Goal: Task Accomplishment & Management: Manage account settings

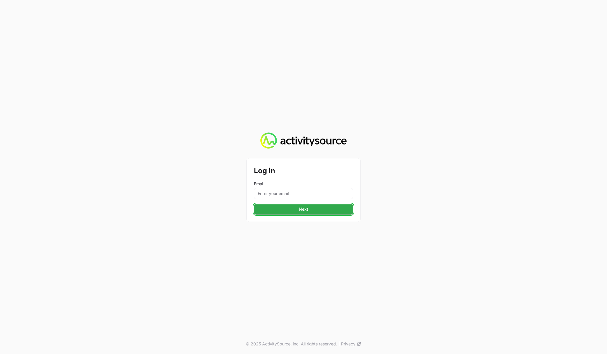
click at [284, 205] on button "Next" at bounding box center [303, 209] width 99 height 11
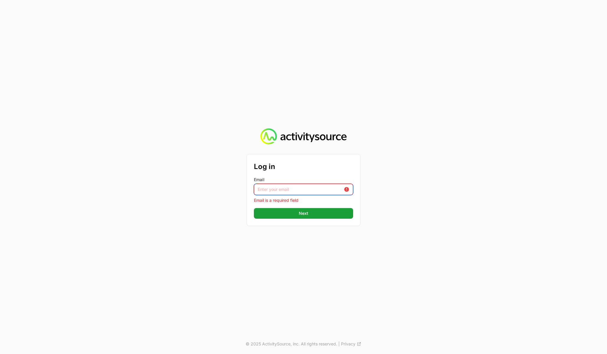
click at [282, 191] on input "Email" at bounding box center [303, 189] width 99 height 11
type input "[PERSON_NAME][EMAIL_ADDRESS][DOMAIN_NAME]"
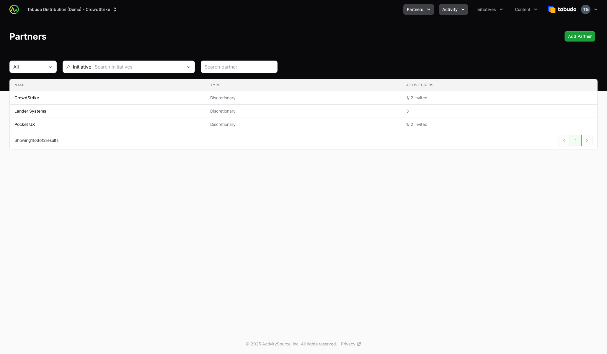
click at [453, 12] on button "Activity" at bounding box center [454, 9] width 30 height 11
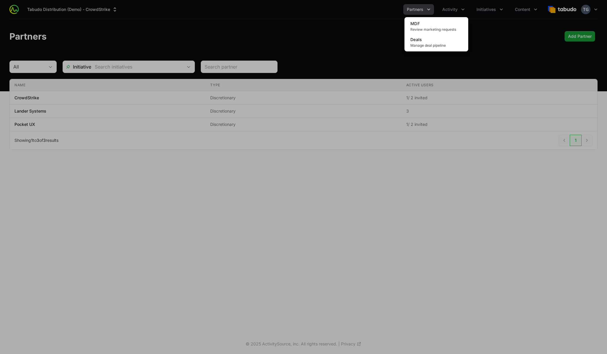
click at [451, 7] on div "Activity menu" at bounding box center [303, 177] width 607 height 354
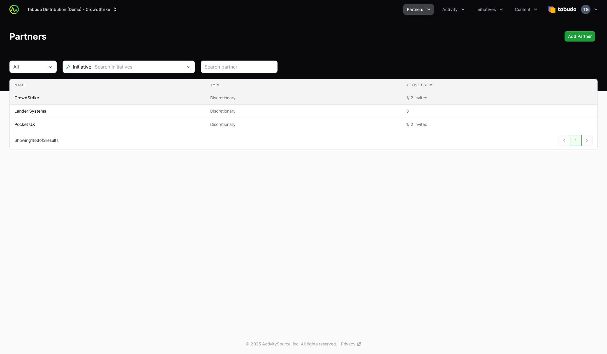
click at [300, 96] on span "Discretionary" at bounding box center [303, 98] width 186 height 6
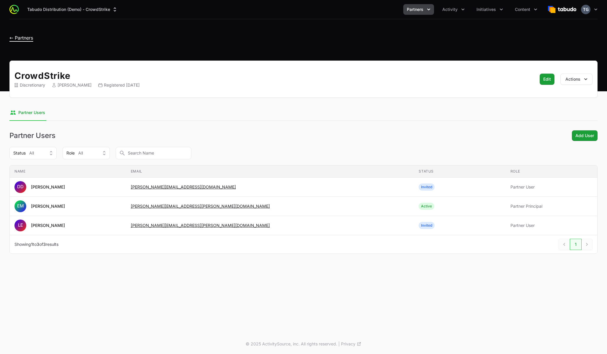
click at [25, 37] on span "← Partners" at bounding box center [21, 38] width 24 height 6
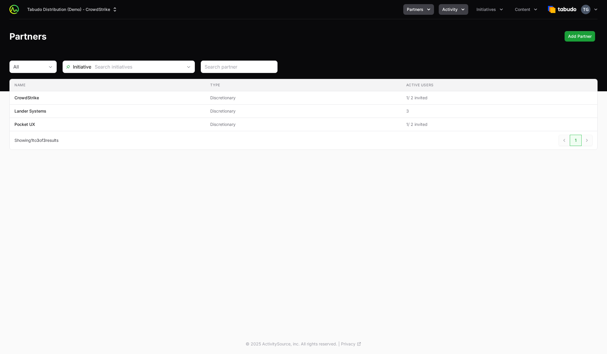
click at [447, 6] on span "Activity" at bounding box center [450, 9] width 15 height 6
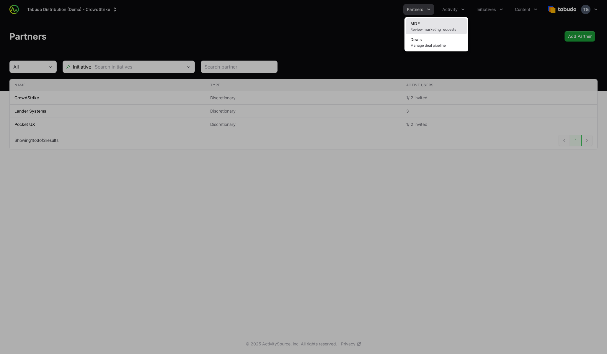
click at [434, 27] on span "Review marketing requests" at bounding box center [437, 29] width 52 height 5
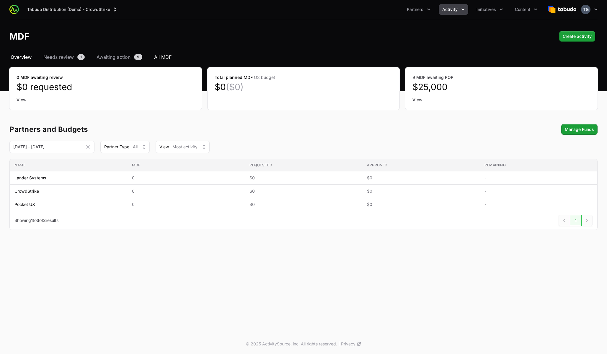
click at [162, 58] on span "All MDF" at bounding box center [162, 56] width 17 height 7
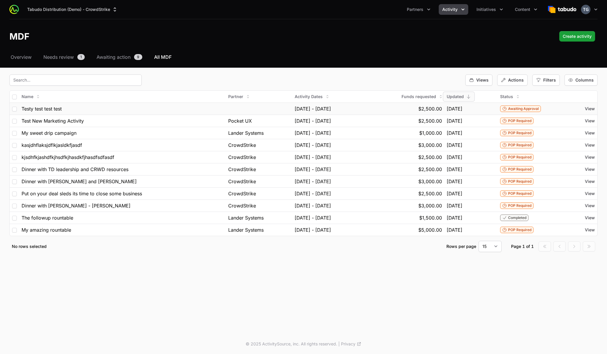
click at [159, 113] on td "Testy test test test" at bounding box center [122, 109] width 207 height 12
click at [156, 108] on div "Testy test test test" at bounding box center [123, 108] width 202 height 7
click at [591, 110] on span "View" at bounding box center [590, 109] width 10 height 6
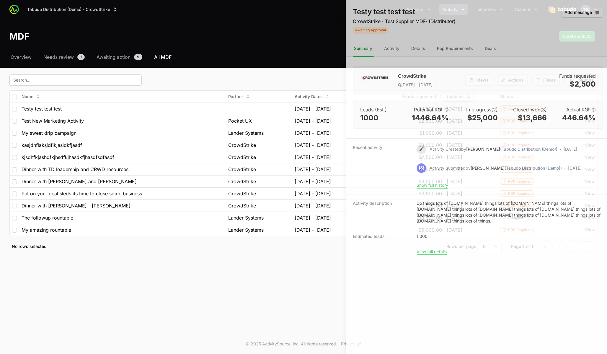
click at [178, 162] on div at bounding box center [303, 177] width 607 height 354
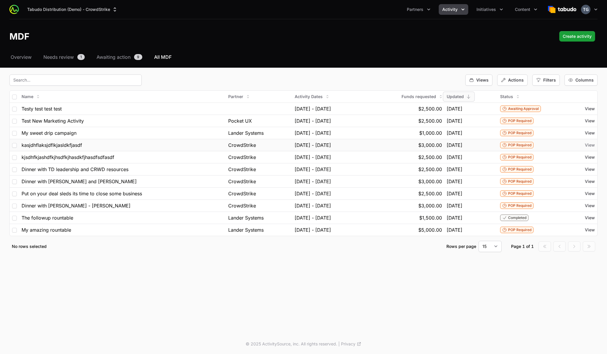
click at [590, 145] on span "View" at bounding box center [590, 145] width 10 height 6
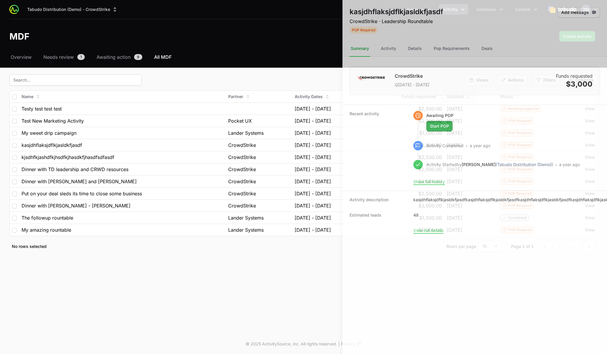
click at [276, 174] on div at bounding box center [303, 177] width 607 height 354
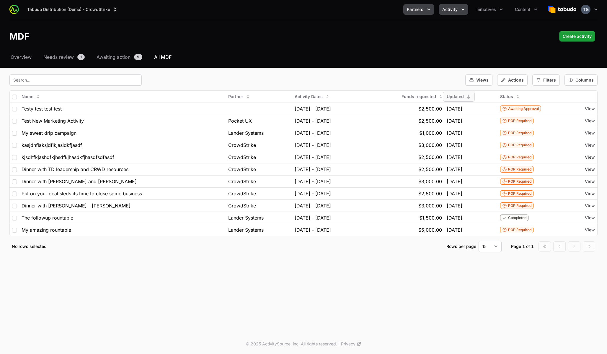
click at [419, 5] on button "Partners" at bounding box center [419, 9] width 31 height 11
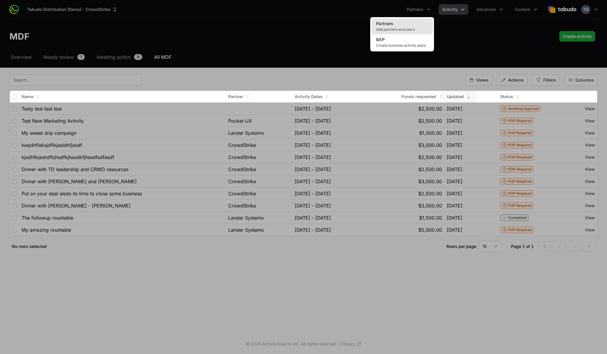
click at [408, 25] on link "Partners Add partners and users" at bounding box center [402, 26] width 61 height 16
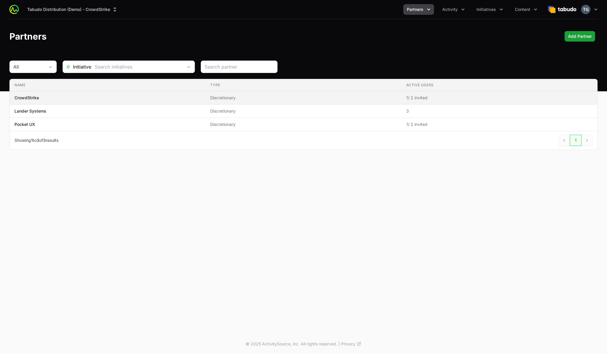
click at [164, 94] on td "Name CrowdStrike" at bounding box center [108, 97] width 196 height 13
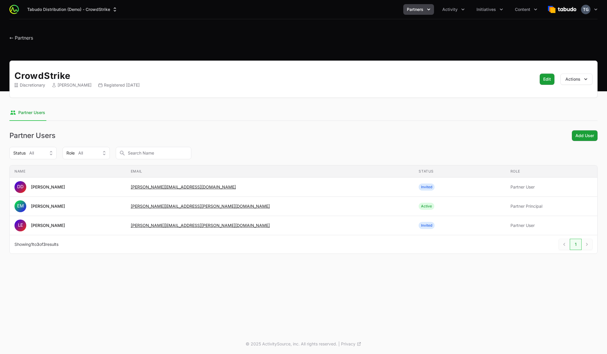
click at [28, 34] on h1 "← Partners" at bounding box center [21, 36] width 24 height 11
click at [28, 35] on span "← Partners" at bounding box center [21, 38] width 24 height 6
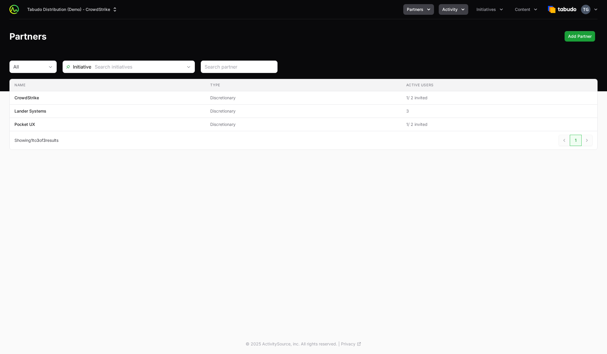
click at [455, 12] on span "Activity" at bounding box center [450, 9] width 15 height 6
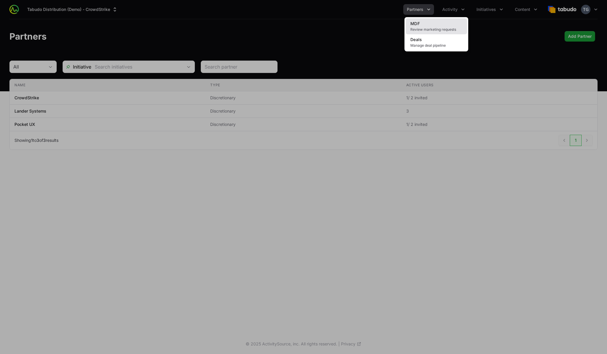
click at [449, 30] on span "Review marketing requests" at bounding box center [437, 29] width 52 height 5
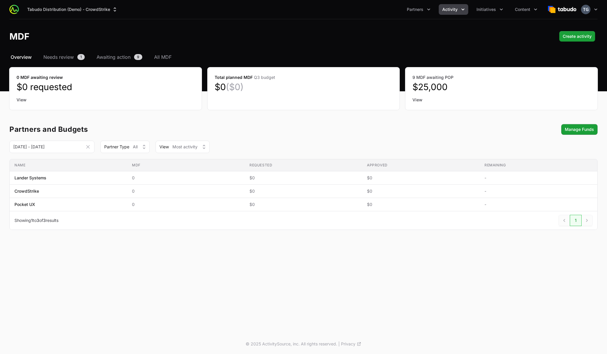
click at [454, 8] on span "Activity" at bounding box center [450, 9] width 15 height 6
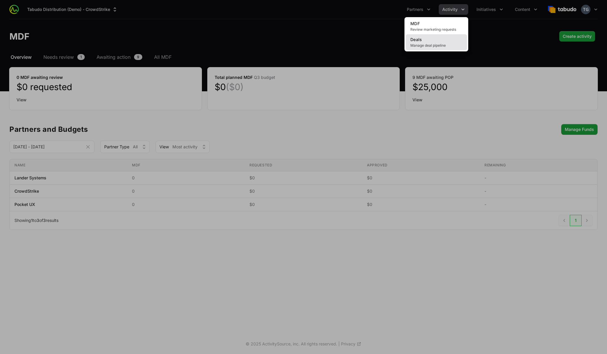
click at [448, 40] on link "Deals Manage deal pipeline" at bounding box center [436, 42] width 61 height 16
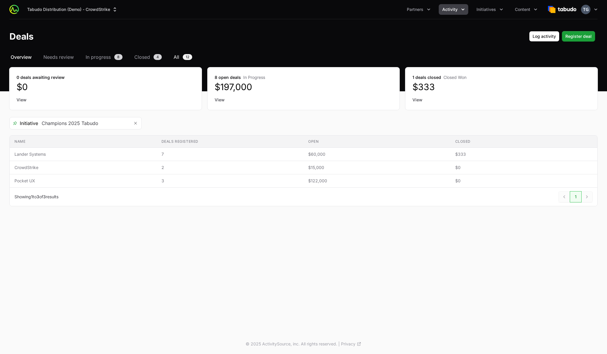
click at [180, 56] on link "All 12" at bounding box center [183, 56] width 21 height 7
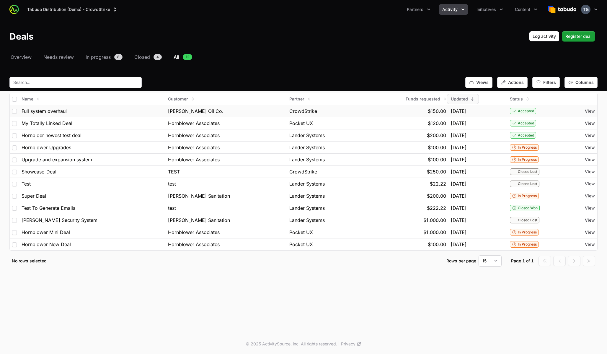
click at [178, 111] on span "[PERSON_NAME] Oil Co." at bounding box center [196, 111] width 56 height 7
click at [590, 114] on td "View" at bounding box center [584, 111] width 27 height 12
click at [589, 111] on span "View" at bounding box center [590, 111] width 10 height 6
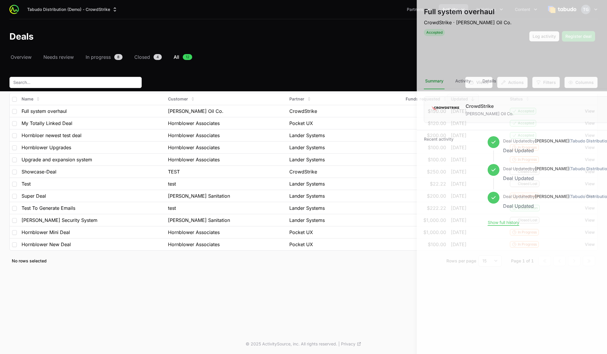
click at [210, 143] on div at bounding box center [303, 177] width 607 height 354
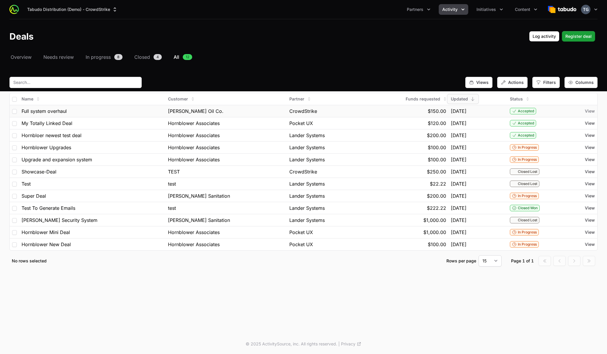
click at [589, 111] on span "View" at bounding box center [590, 111] width 10 height 6
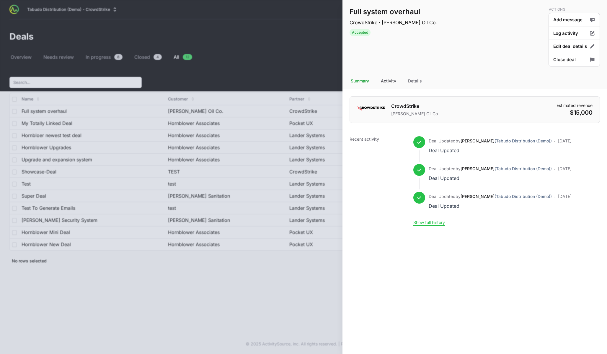
click at [388, 79] on div "Activity" at bounding box center [389, 81] width 18 height 16
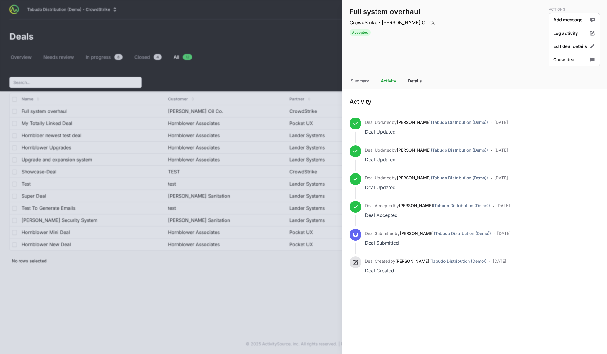
click at [414, 80] on div "Details" at bounding box center [415, 81] width 16 height 16
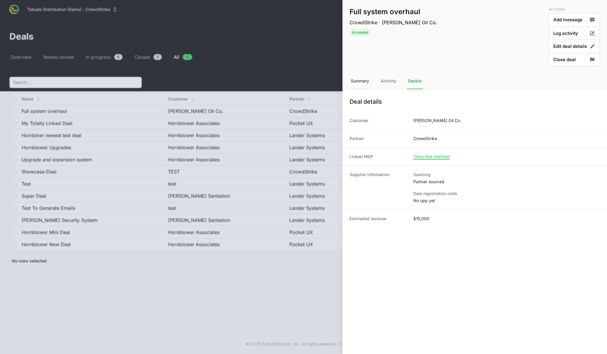
click at [356, 82] on div "Summary" at bounding box center [360, 81] width 21 height 16
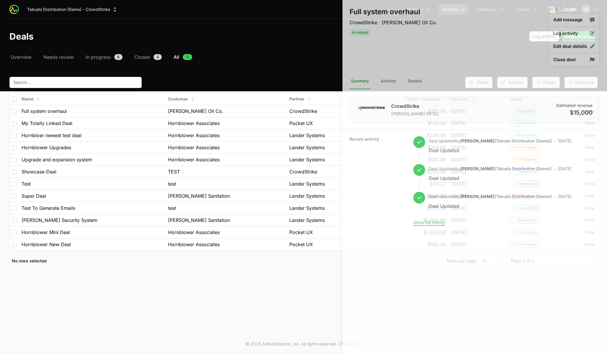
click at [300, 63] on div at bounding box center [303, 177] width 607 height 354
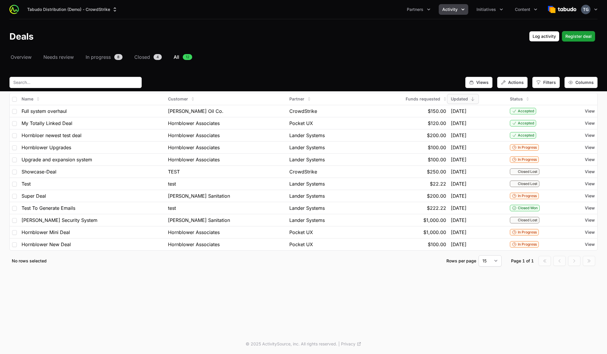
click at [451, 9] on span "Activity" at bounding box center [450, 9] width 15 height 6
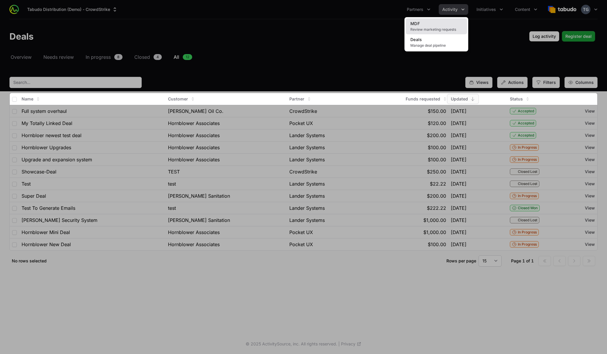
click at [439, 27] on span "Review marketing requests" at bounding box center [437, 29] width 52 height 5
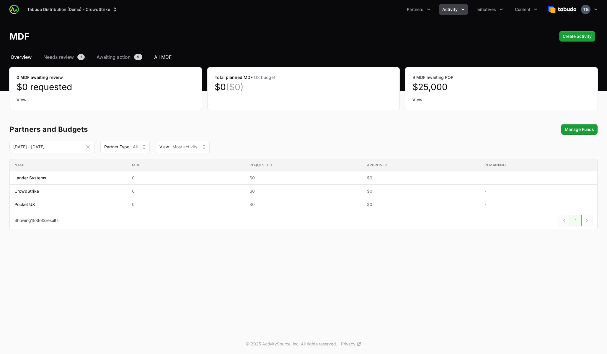
click at [159, 55] on span "All MDF" at bounding box center [162, 56] width 17 height 7
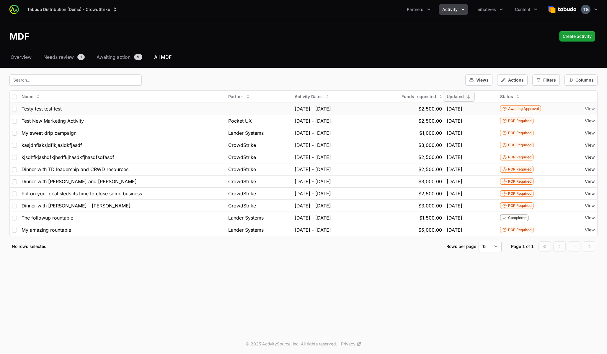
click at [591, 106] on span "View" at bounding box center [590, 109] width 10 height 6
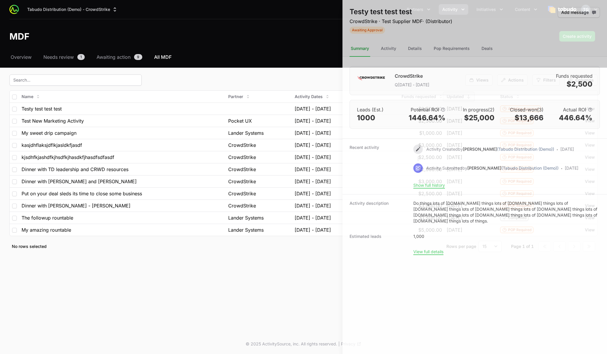
click at [273, 68] on div at bounding box center [303, 177] width 607 height 354
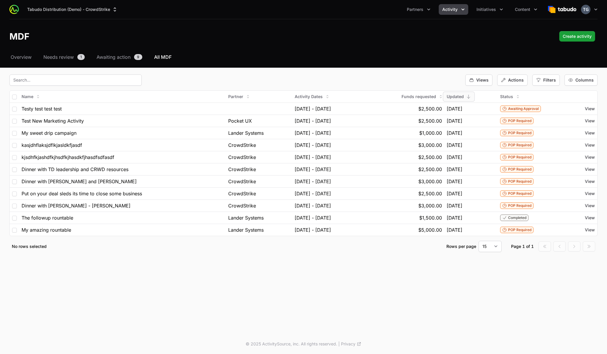
click at [452, 14] on button "Activity" at bounding box center [454, 9] width 30 height 11
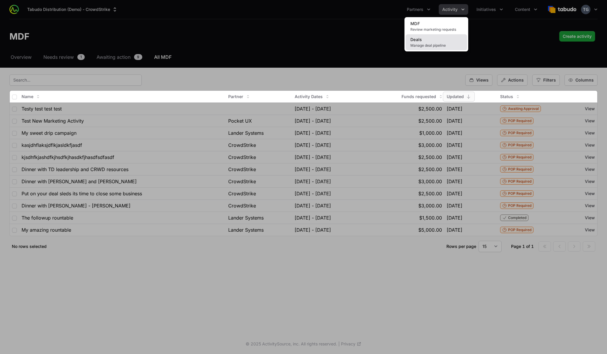
click at [445, 45] on span "Manage deal pipeline" at bounding box center [437, 45] width 52 height 5
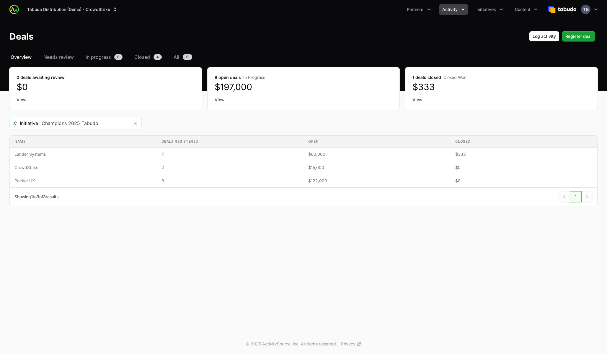
click at [453, 8] on span "Activity" at bounding box center [450, 9] width 15 height 6
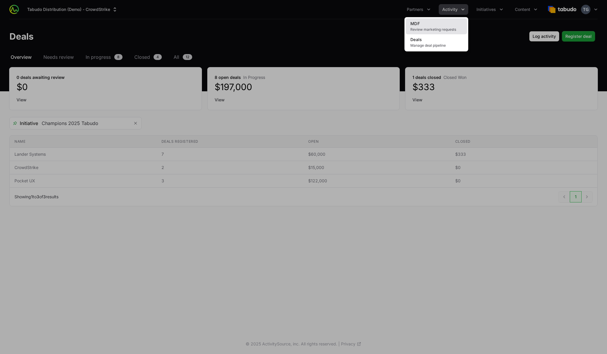
click at [435, 26] on link "MDF Review marketing requests" at bounding box center [436, 26] width 61 height 16
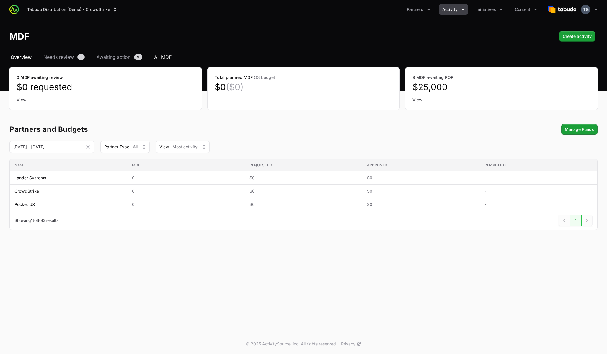
click at [164, 59] on span "All MDF" at bounding box center [162, 56] width 17 height 7
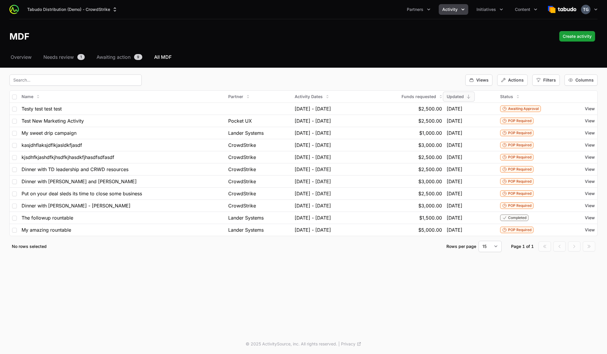
click at [454, 13] on button "Activity" at bounding box center [454, 9] width 30 height 11
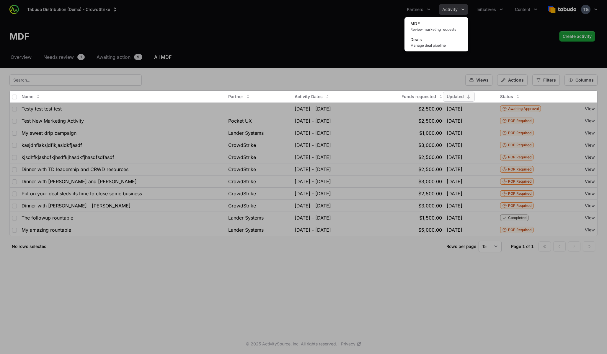
click at [357, 10] on div "Activity menu" at bounding box center [303, 177] width 607 height 354
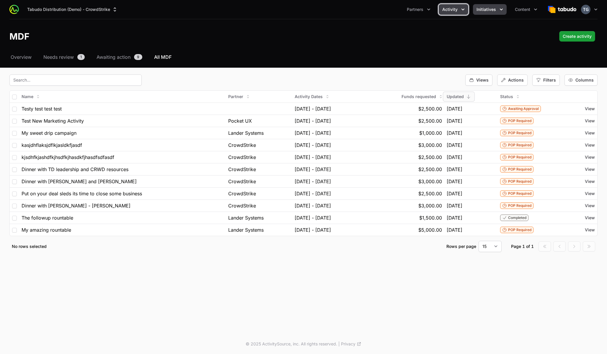
click at [490, 9] on span "Initiatives" at bounding box center [486, 9] width 19 height 6
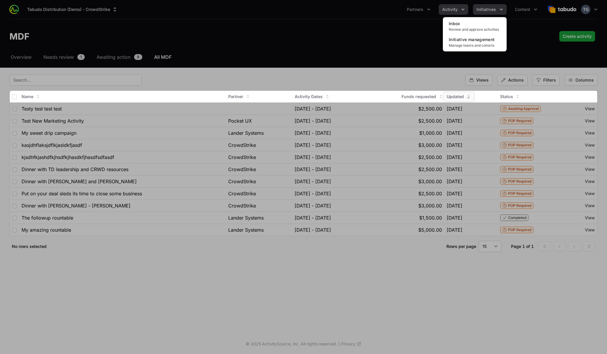
click at [490, 9] on div "Initiatives menu" at bounding box center [303, 177] width 607 height 354
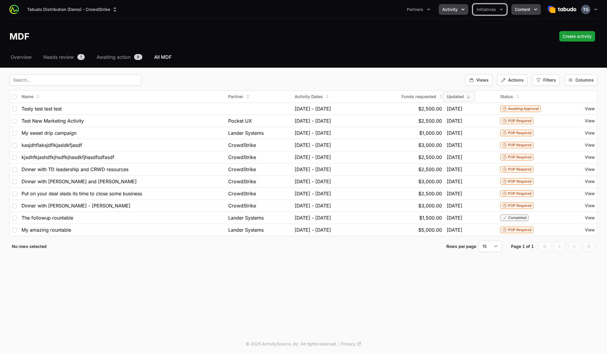
click at [536, 7] on icon "Content menu" at bounding box center [536, 9] width 6 height 6
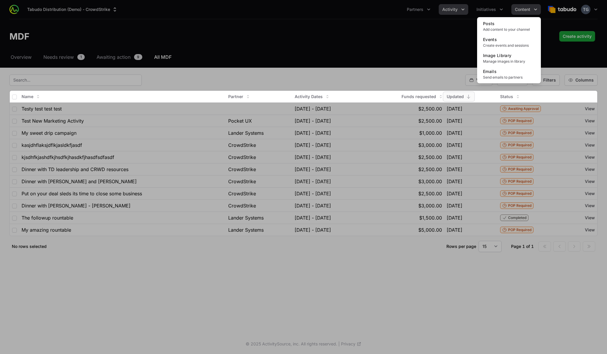
click at [536, 7] on div "Content menu" at bounding box center [303, 177] width 607 height 354
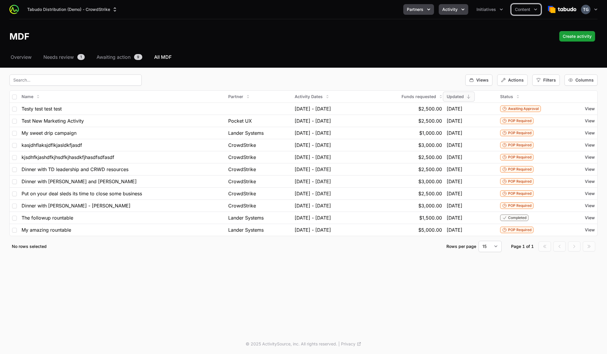
click at [406, 9] on button "Partners" at bounding box center [419, 9] width 31 height 11
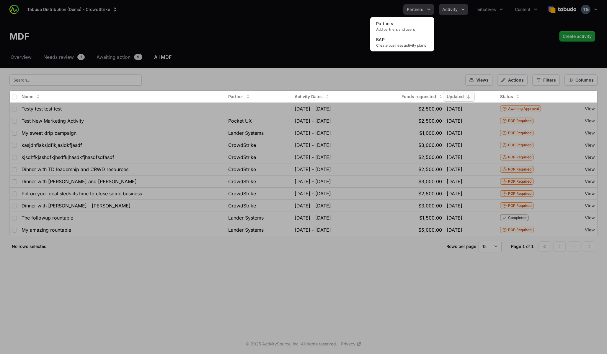
click at [406, 9] on div "Partners menu" at bounding box center [303, 177] width 607 height 354
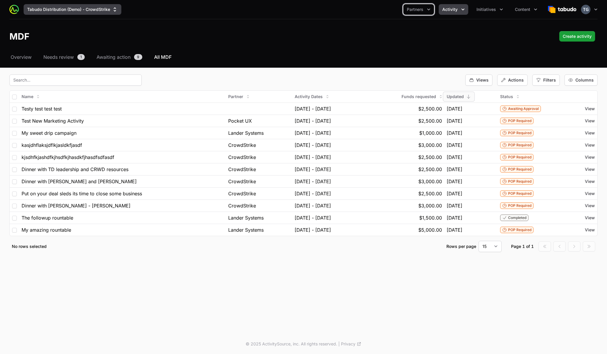
click at [118, 9] on icon "Supplier switch menu" at bounding box center [115, 9] width 6 height 6
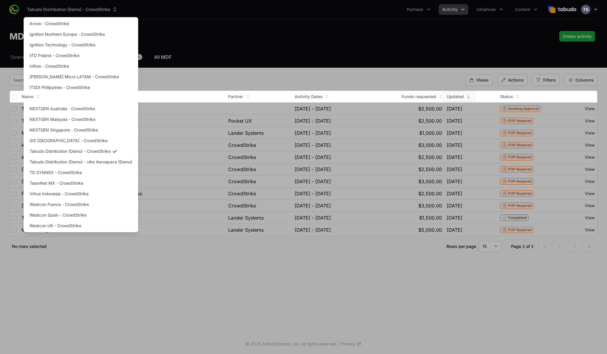
click at [201, 21] on div "Supplier switch menu" at bounding box center [303, 177] width 607 height 354
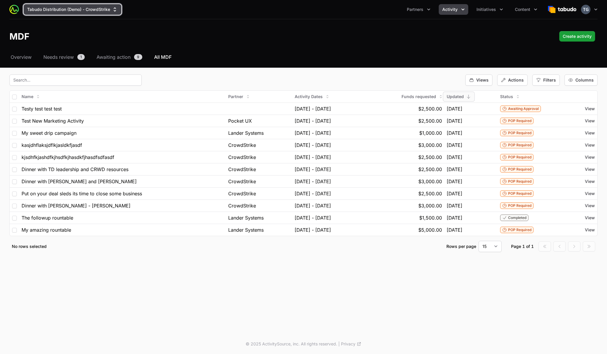
click at [114, 7] on icon "Supplier switch menu" at bounding box center [115, 9] width 6 height 6
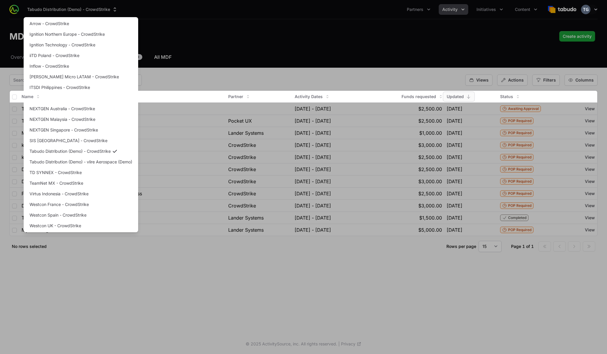
click at [306, 24] on div "Supplier switch menu" at bounding box center [303, 177] width 607 height 354
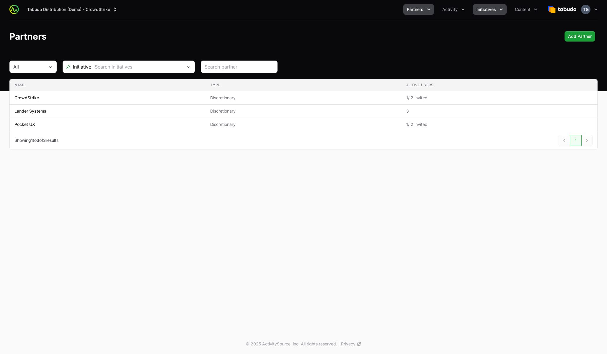
click at [497, 11] on button "Initiatives" at bounding box center [490, 9] width 34 height 11
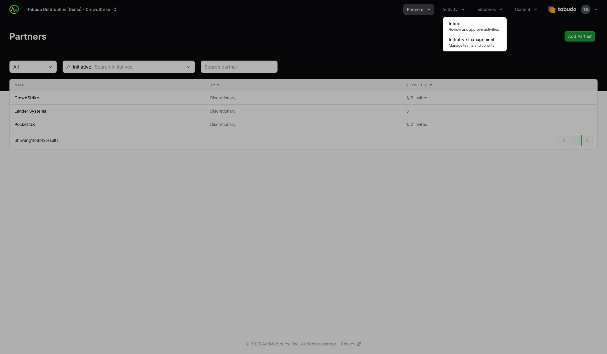
click at [459, 13] on div "Initiatives menu" at bounding box center [303, 177] width 607 height 354
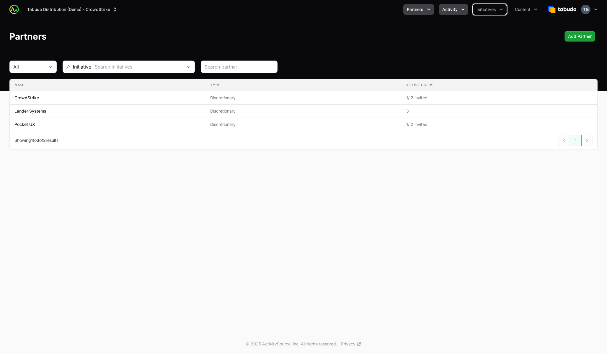
click at [459, 11] on button "Activity" at bounding box center [454, 9] width 30 height 11
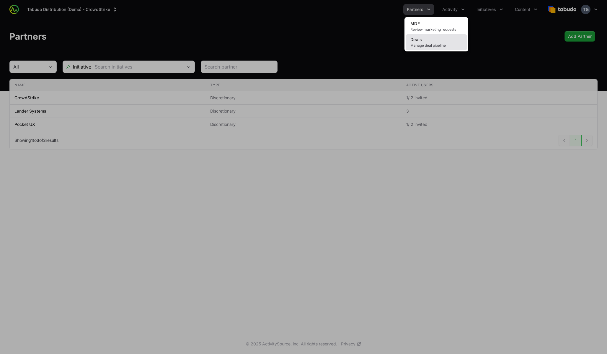
click at [449, 43] on span "Manage deal pipeline" at bounding box center [437, 45] width 52 height 5
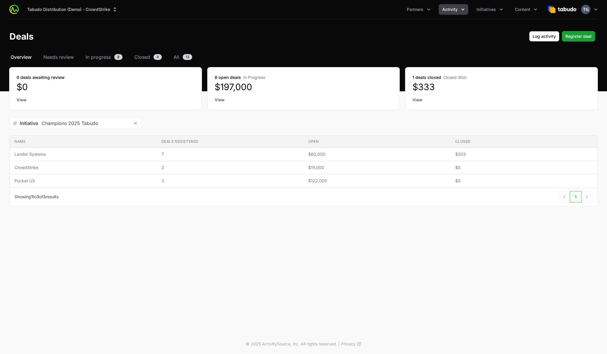
click at [459, 4] on button "Activity" at bounding box center [454, 9] width 30 height 11
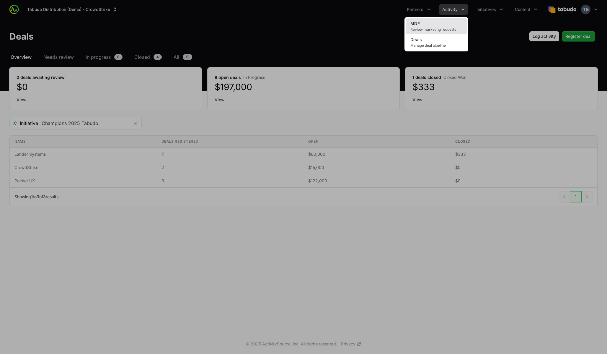
click at [452, 24] on link "MDF Review marketing requests" at bounding box center [436, 26] width 61 height 16
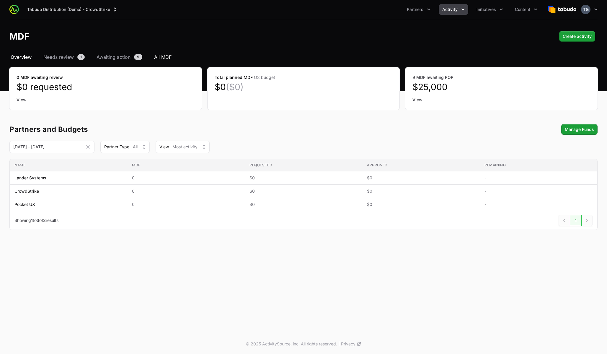
click at [162, 57] on span "All MDF" at bounding box center [162, 56] width 17 height 7
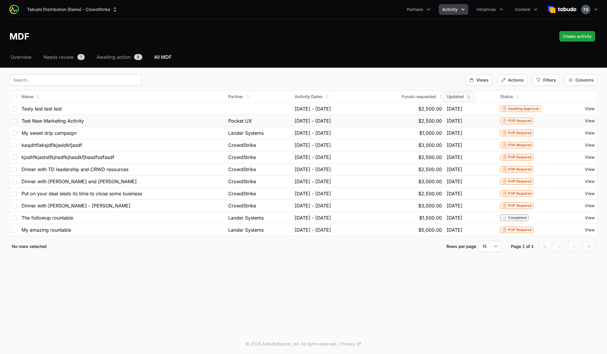
click at [154, 121] on div "Test New Marketing Activity" at bounding box center [123, 120] width 202 height 7
click at [165, 118] on div "Test New Marketing Activity" at bounding box center [123, 120] width 202 height 7
click at [164, 106] on div "Testy test test test" at bounding box center [123, 108] width 202 height 7
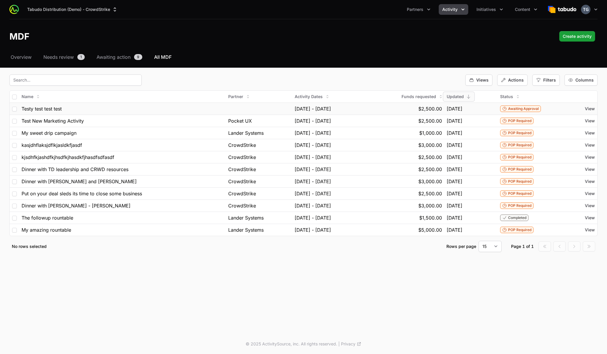
click at [188, 110] on div "Testy test test test" at bounding box center [123, 108] width 202 height 7
click at [87, 110] on div "Testy test test test" at bounding box center [123, 108] width 202 height 7
click at [380, 110] on td "$2,500.00" at bounding box center [404, 109] width 80 height 12
click at [207, 120] on div "Test New Marketing Activity" at bounding box center [123, 120] width 202 height 7
click at [51, 118] on span "Test New Marketing Activity" at bounding box center [53, 120] width 62 height 7
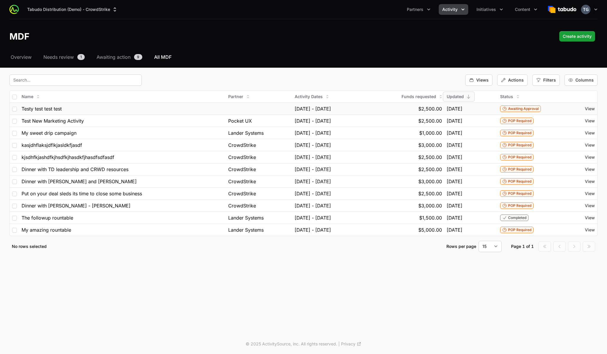
click at [541, 111] on div "Awaiting Approval" at bounding box center [520, 108] width 41 height 6
click at [177, 109] on div "Testy test test test" at bounding box center [123, 108] width 202 height 7
click at [590, 108] on span "View" at bounding box center [590, 109] width 10 height 6
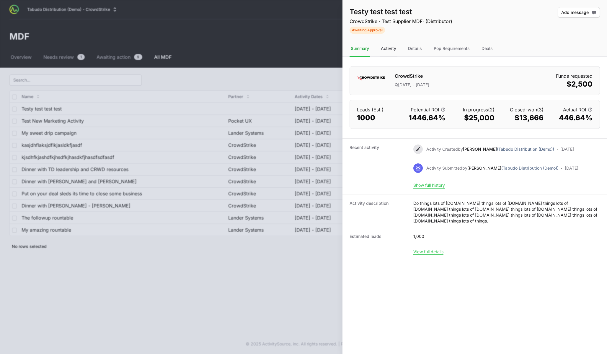
click at [386, 44] on div "Activity" at bounding box center [389, 49] width 18 height 16
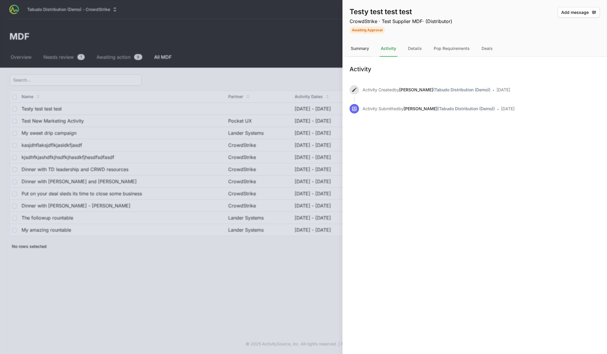
click at [359, 46] on div "Summary" at bounding box center [360, 49] width 21 height 16
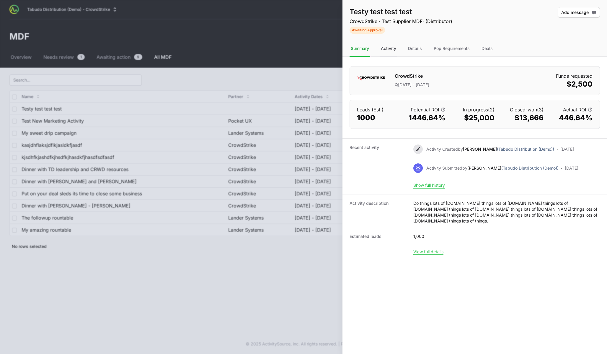
click at [391, 46] on div "Activity" at bounding box center [389, 49] width 18 height 16
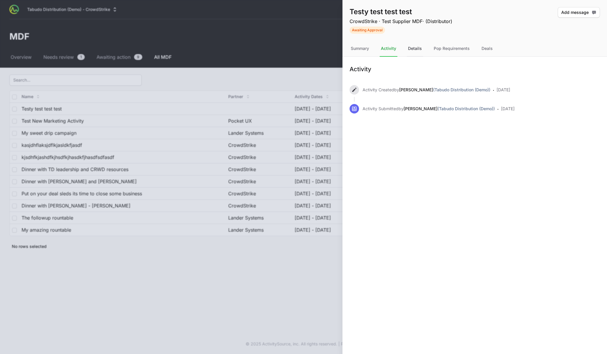
click at [414, 49] on div "Details" at bounding box center [415, 49] width 16 height 16
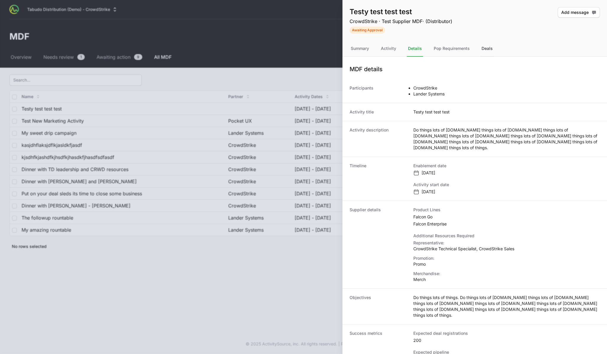
click at [482, 48] on div "Deals" at bounding box center [488, 49] width 14 height 16
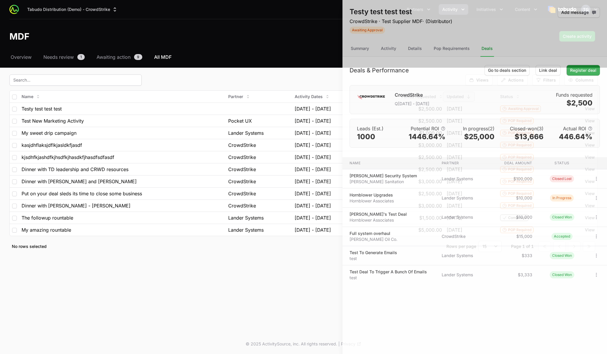
click at [242, 111] on div at bounding box center [303, 177] width 607 height 354
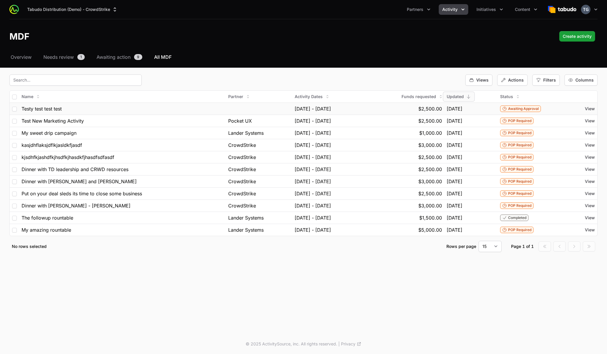
click at [433, 108] on span "$2,500.00" at bounding box center [431, 108] width 24 height 7
click at [530, 110] on span "Awaiting Approval" at bounding box center [523, 108] width 31 height 5
click at [453, 10] on span "Activity" at bounding box center [450, 9] width 15 height 6
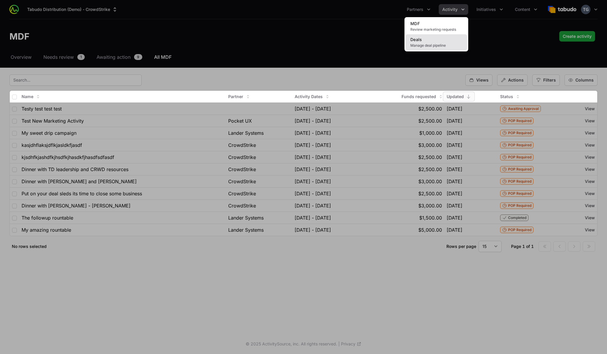
click at [444, 38] on link "Deals Manage deal pipeline" at bounding box center [436, 42] width 61 height 16
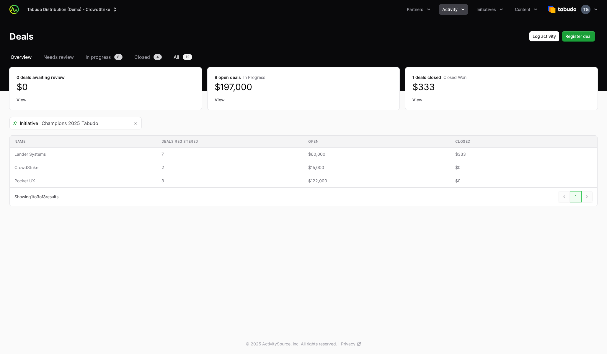
click at [176, 56] on span "All" at bounding box center [177, 56] width 6 height 7
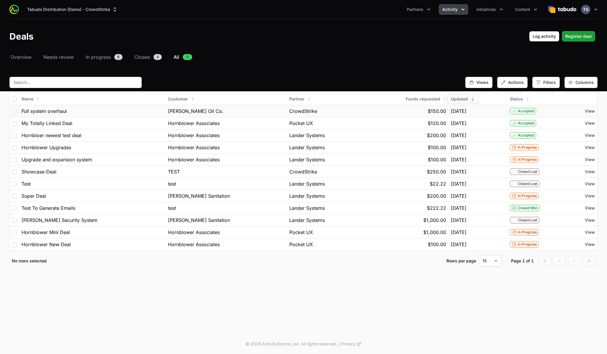
click at [518, 113] on span "Accepted" at bounding box center [526, 111] width 16 height 5
click at [587, 110] on span "View" at bounding box center [590, 111] width 10 height 6
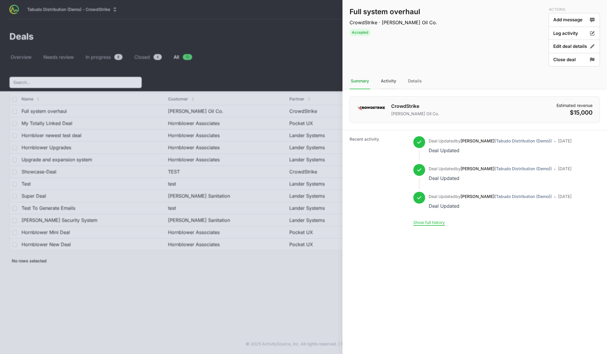
click at [390, 81] on div "Activity" at bounding box center [389, 81] width 18 height 16
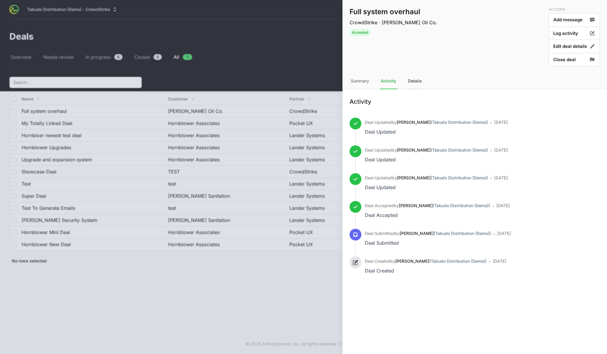
click at [419, 81] on div "Details" at bounding box center [415, 81] width 16 height 16
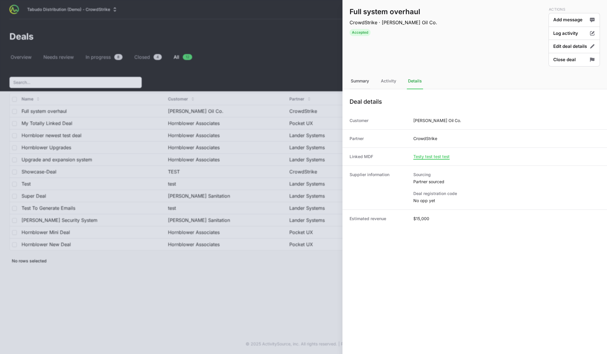
click at [358, 79] on div "Summary" at bounding box center [360, 81] width 21 height 16
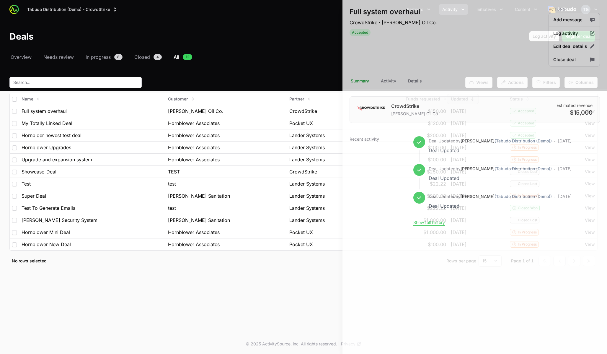
click at [327, 101] on div at bounding box center [303, 177] width 607 height 354
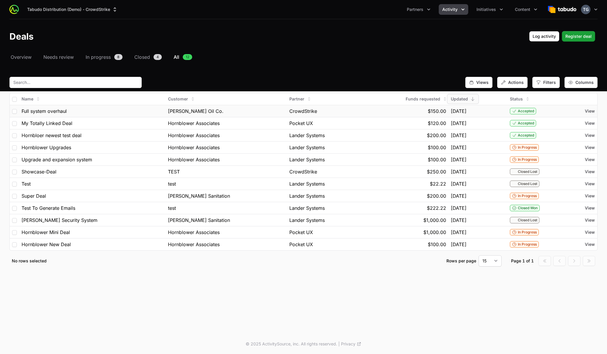
click at [495, 108] on div "[DATE]" at bounding box center [478, 111] width 54 height 7
click at [514, 115] on td "Accepted" at bounding box center [539, 111] width 63 height 12
click at [514, 113] on div "Accepted" at bounding box center [523, 111] width 26 height 6
click at [586, 106] on td "View" at bounding box center [584, 111] width 27 height 12
click at [587, 108] on span "View" at bounding box center [590, 111] width 10 height 6
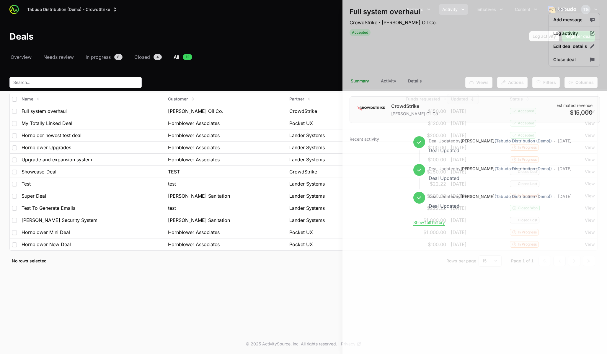
click at [131, 53] on div at bounding box center [303, 177] width 607 height 354
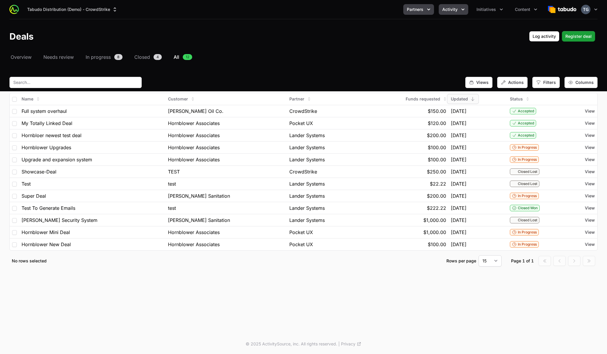
click at [407, 12] on button "Partners" at bounding box center [419, 9] width 31 height 11
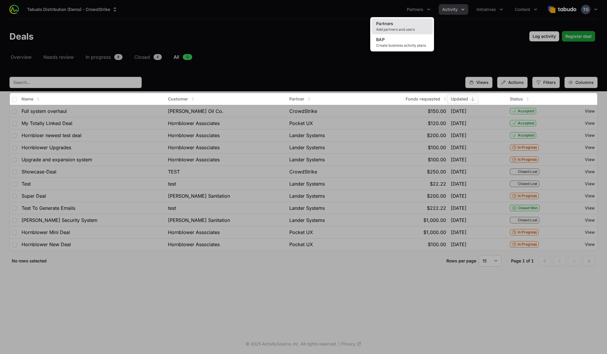
click at [405, 23] on link "Partners Add partners and users" at bounding box center [402, 26] width 61 height 16
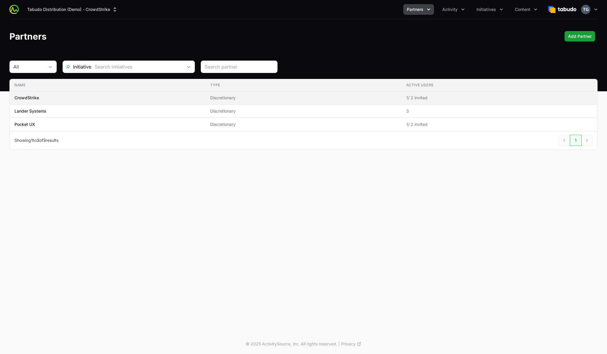
click at [175, 95] on span "CrowdStrike" at bounding box center [107, 98] width 186 height 6
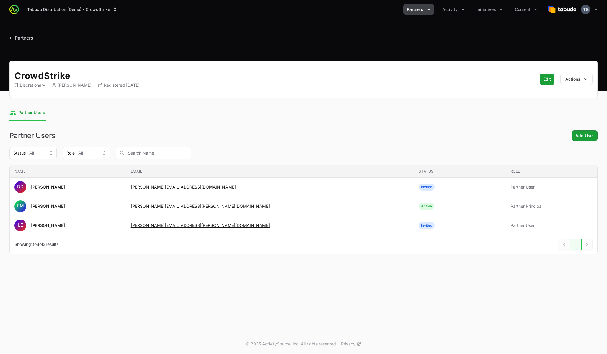
click at [232, 29] on header "← Partners" at bounding box center [303, 36] width 607 height 34
click at [449, 10] on span "Activity" at bounding box center [450, 9] width 15 height 6
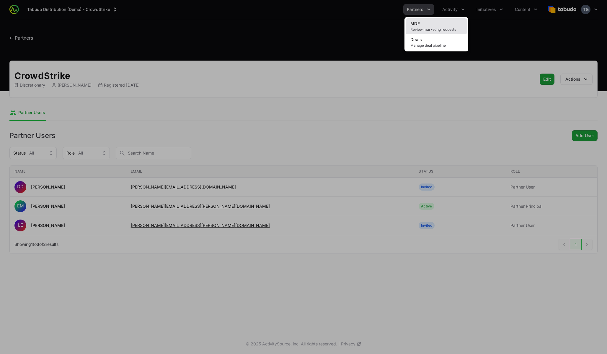
click at [432, 30] on span "Review marketing requests" at bounding box center [437, 29] width 52 height 5
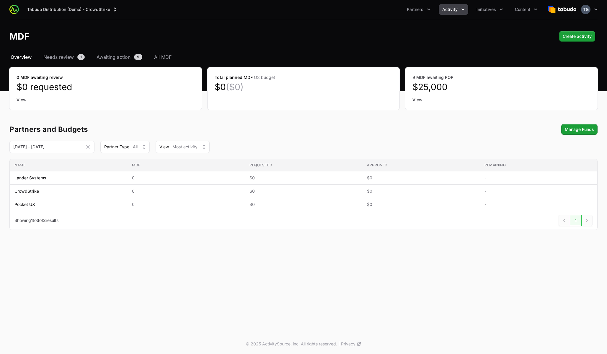
click at [289, 108] on div "Total planned MDF Q3 budget $0 ($0)" at bounding box center [304, 88] width 192 height 43
click at [163, 53] on header "MDF Create activity" at bounding box center [303, 36] width 607 height 34
click at [164, 59] on span "All MDF" at bounding box center [162, 56] width 17 height 7
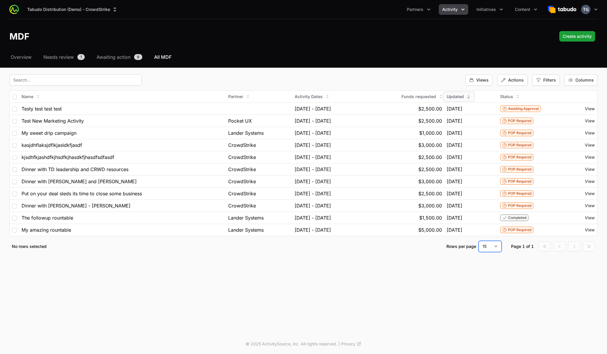
click at [492, 245] on select "15 30 50 100" at bounding box center [490, 246] width 23 height 11
select select "50"
click at [479, 241] on select "15 30 50 100" at bounding box center [490, 246] width 23 height 11
click at [448, 278] on div "Tabudo Distribution (Demo) - CrowdStrike Partners Activity Initiatives Content …" at bounding box center [303, 167] width 607 height 334
click at [489, 249] on select "15 30 50 100" at bounding box center [490, 246] width 23 height 11
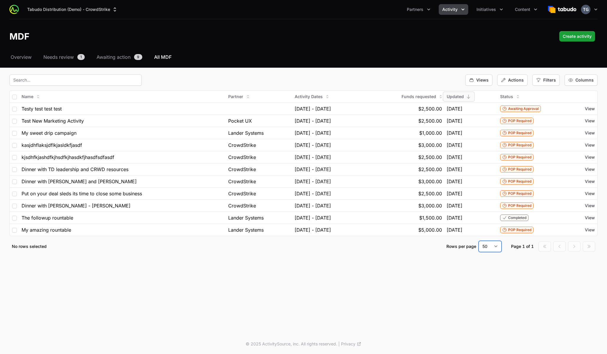
click at [479, 241] on select "15 30 50 100" at bounding box center [490, 246] width 23 height 11
click at [488, 248] on select "15 30 50 100" at bounding box center [490, 246] width 23 height 11
click at [479, 241] on select "15 30 50 100" at bounding box center [490, 246] width 23 height 11
click at [116, 57] on span "Awaiting action" at bounding box center [114, 56] width 34 height 7
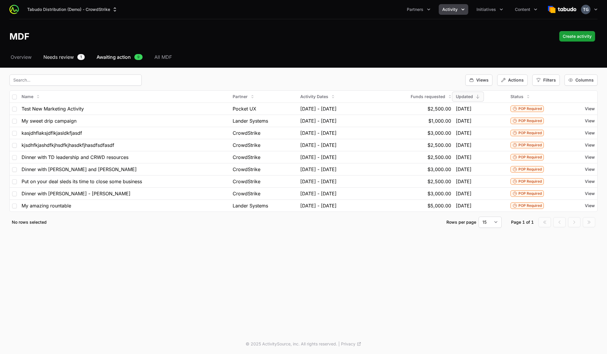
click at [62, 56] on span "Needs review" at bounding box center [58, 56] width 30 height 7
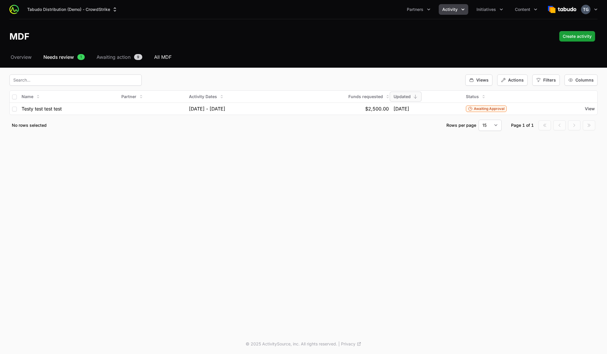
click at [166, 56] on span "All MDF" at bounding box center [162, 56] width 17 height 7
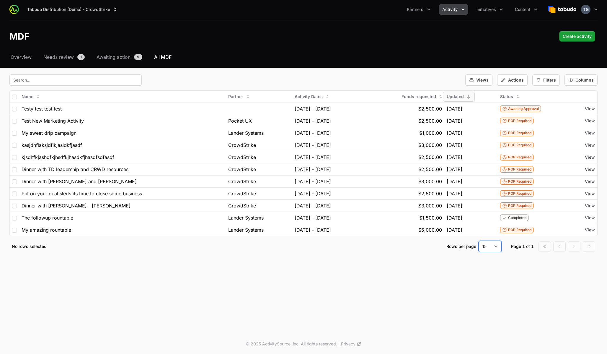
click at [494, 242] on select "15 30 50 100" at bounding box center [490, 246] width 23 height 11
click at [479, 241] on select "15 30 50 100" at bounding box center [490, 246] width 23 height 11
click at [495, 245] on select "15 30 50 100" at bounding box center [490, 246] width 23 height 11
select select "50"
click at [479, 241] on select "15 30 50 100" at bounding box center [490, 246] width 23 height 11
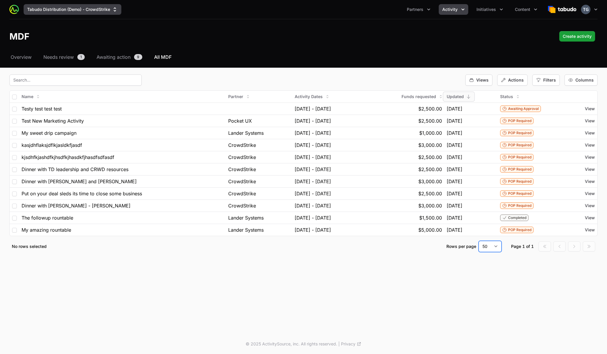
click at [96, 7] on button "Tabudo Distribution (Demo) - CrowdStrike" at bounding box center [73, 9] width 98 height 11
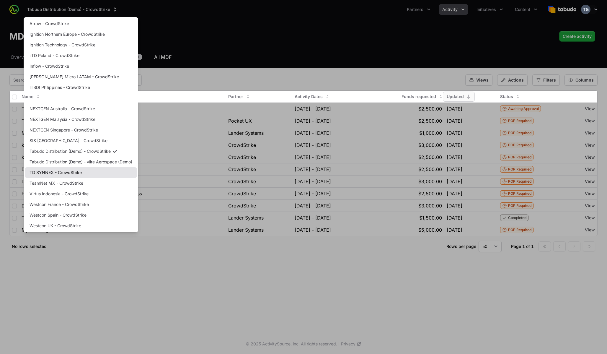
click at [74, 176] on link "TD SYNNEX - CrowdStrike" at bounding box center [81, 172] width 112 height 11
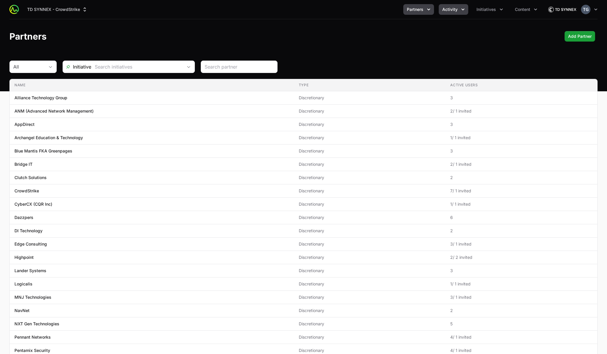
click at [454, 10] on span "Activity" at bounding box center [450, 9] width 15 height 6
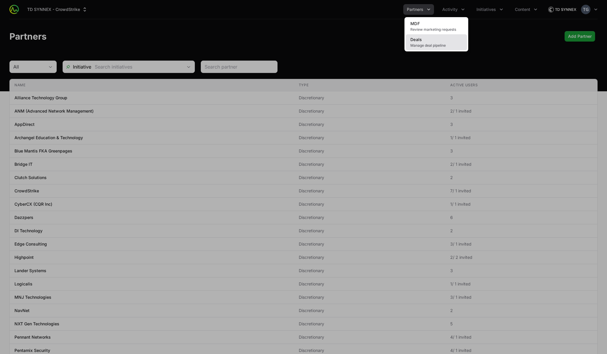
click at [440, 44] on span "Manage deal pipeline" at bounding box center [437, 45] width 52 height 5
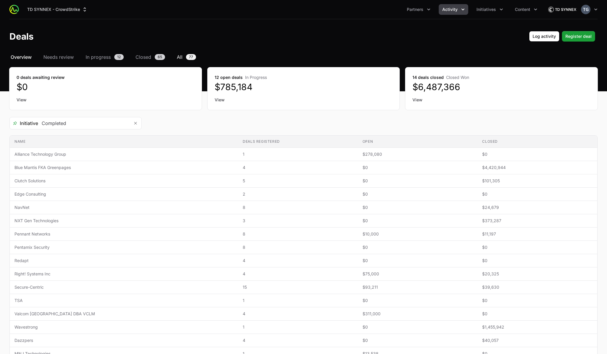
click at [183, 57] on span "All" at bounding box center [180, 56] width 6 height 7
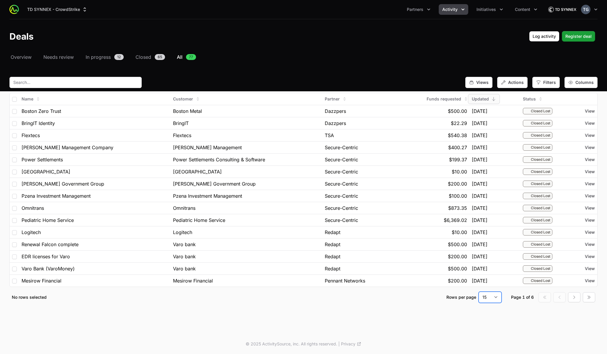
click at [492, 297] on select "15 30 50 100" at bounding box center [490, 297] width 23 height 11
select select "50"
click at [479, 292] on select "15 30 50 100" at bounding box center [490, 297] width 23 height 11
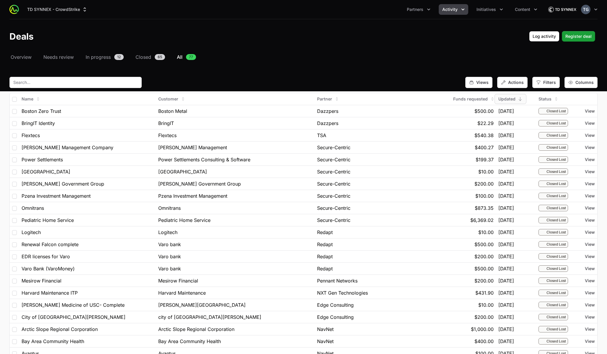
click at [459, 10] on button "Activity" at bounding box center [454, 9] width 30 height 11
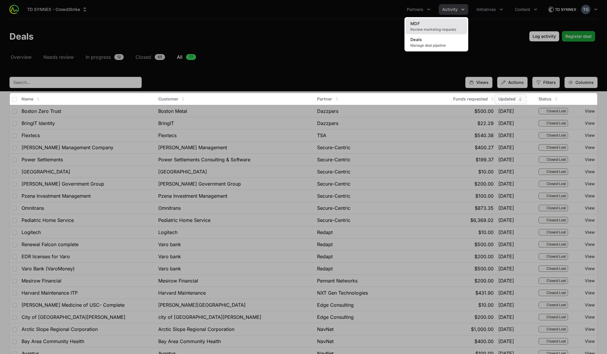
click at [439, 27] on span "Review marketing requests" at bounding box center [437, 29] width 52 height 5
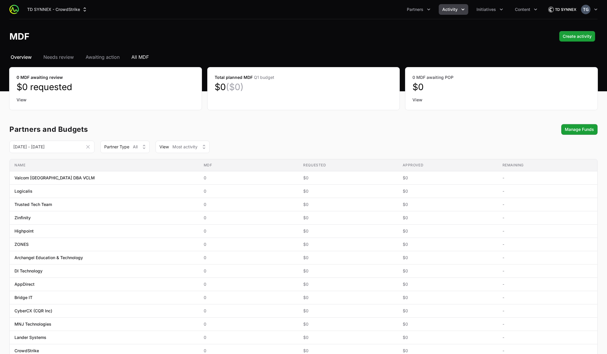
click at [146, 56] on span "All MDF" at bounding box center [139, 56] width 17 height 7
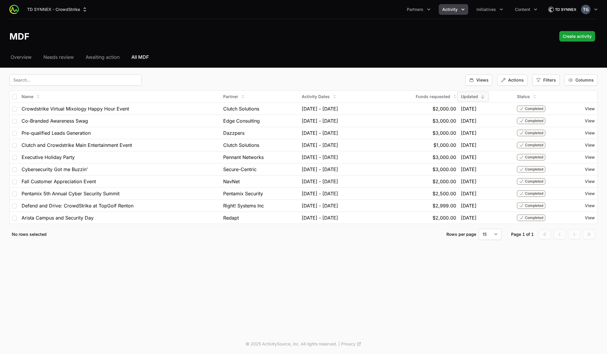
click at [456, 11] on span "Activity" at bounding box center [450, 9] width 15 height 6
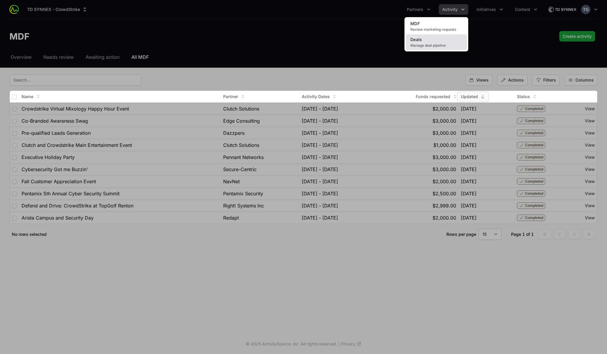
click at [447, 45] on span "Manage deal pipeline" at bounding box center [437, 45] width 52 height 5
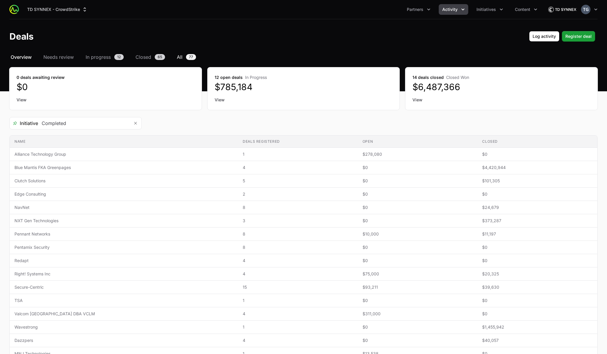
click at [181, 58] on span "All" at bounding box center [180, 56] width 6 height 7
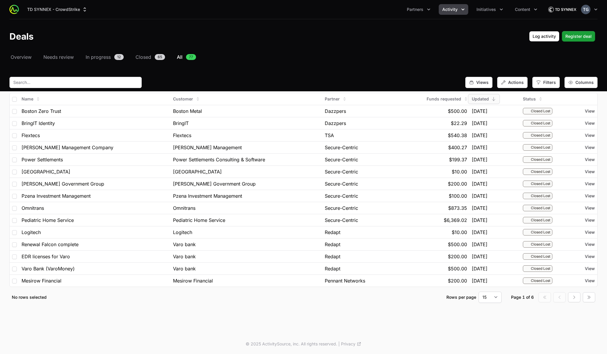
click at [458, 11] on span "Activity" at bounding box center [450, 9] width 15 height 6
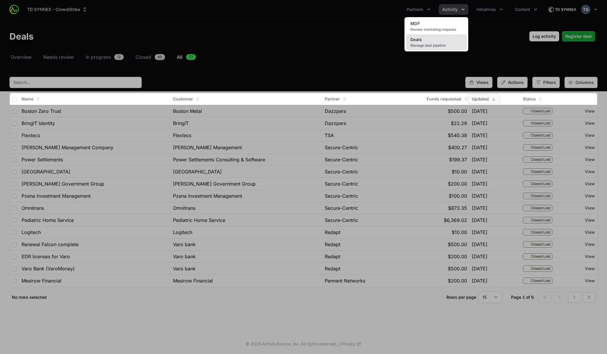
click at [449, 41] on link "Deals Manage deal pipeline" at bounding box center [436, 42] width 61 height 16
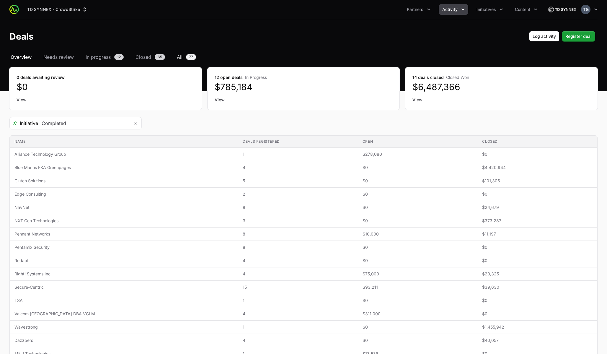
click at [184, 56] on link "All 77" at bounding box center [187, 56] width 22 height 7
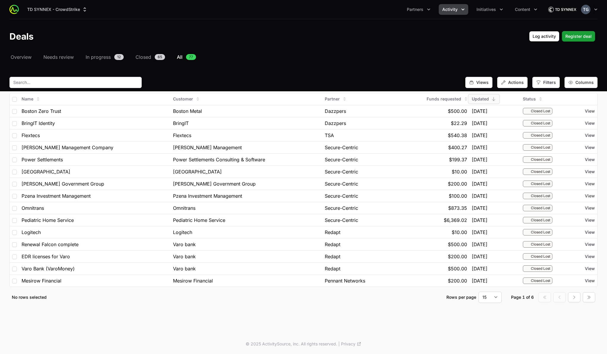
click at [447, 8] on span "Activity" at bounding box center [450, 9] width 15 height 6
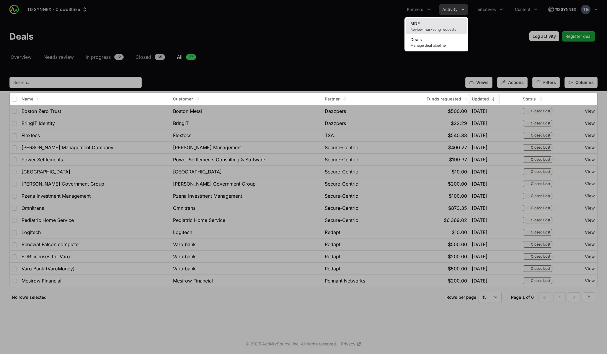
click at [446, 27] on link "MDF Review marketing requests" at bounding box center [436, 26] width 61 height 16
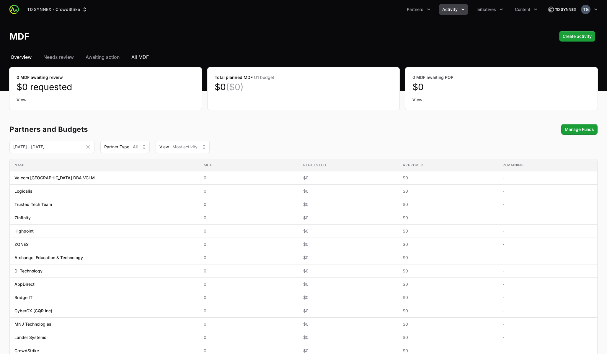
click at [142, 58] on span "All MDF" at bounding box center [139, 56] width 17 height 7
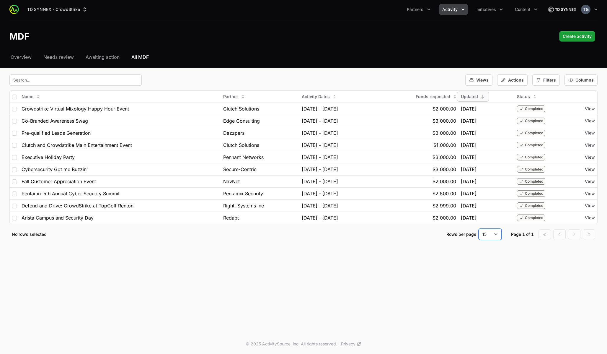
click at [489, 235] on select "15 30 50 100" at bounding box center [490, 234] width 23 height 11
click at [479, 229] on select "15 30 50 100" at bounding box center [490, 234] width 23 height 11
click at [497, 231] on select "15 30 50 100" at bounding box center [490, 234] width 23 height 11
select select "50"
click at [479, 229] on select "15 30 50 100" at bounding box center [490, 234] width 23 height 11
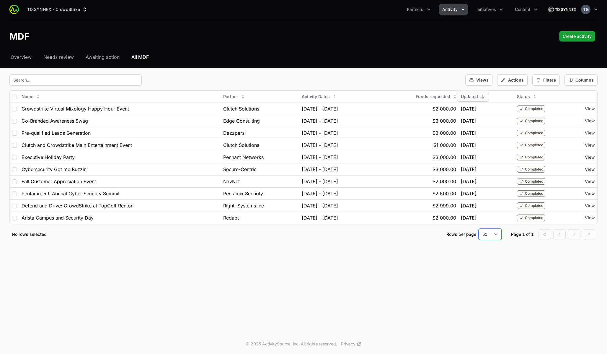
click at [466, 13] on button "Activity" at bounding box center [454, 9] width 30 height 11
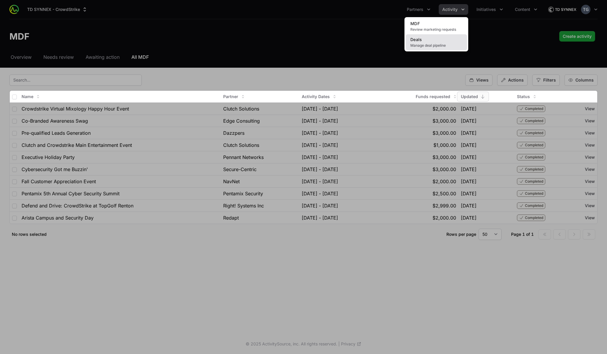
click at [435, 41] on link "Deals Manage deal pipeline" at bounding box center [436, 42] width 61 height 16
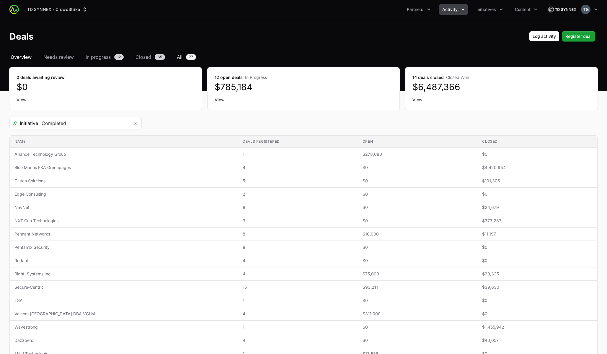
click at [182, 58] on span "All" at bounding box center [180, 56] width 6 height 7
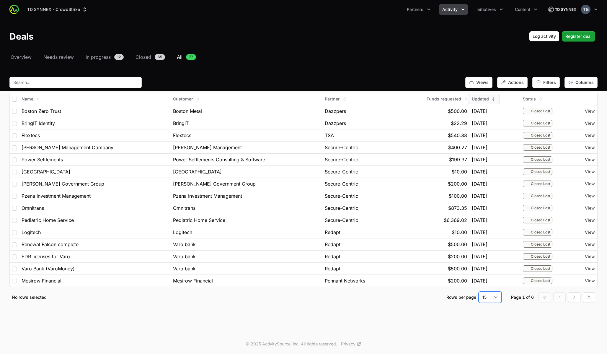
click at [482, 296] on select "15 30 50 100" at bounding box center [490, 297] width 23 height 11
click at [479, 292] on select "15 30 50 100" at bounding box center [490, 297] width 23 height 11
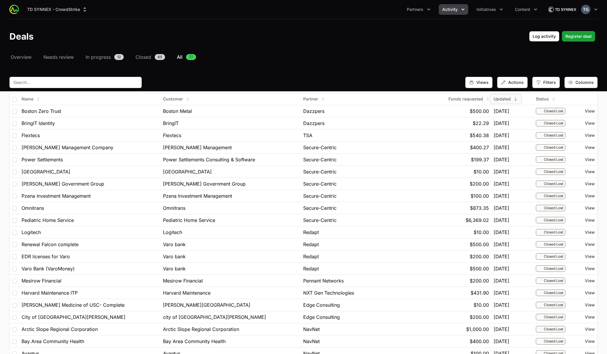
scroll to position [165, 0]
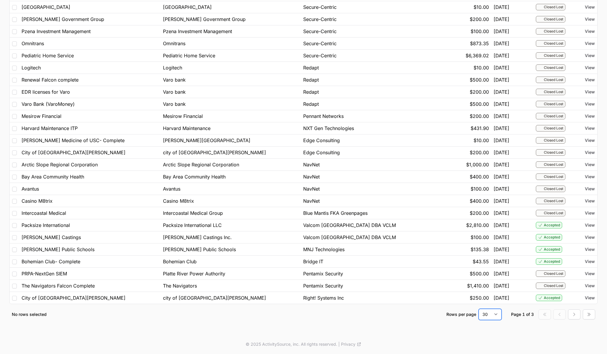
click at [488, 316] on select "15 30 50 100" at bounding box center [490, 314] width 23 height 11
click at [479, 309] on select "15 30 50 100" at bounding box center [490, 314] width 23 height 11
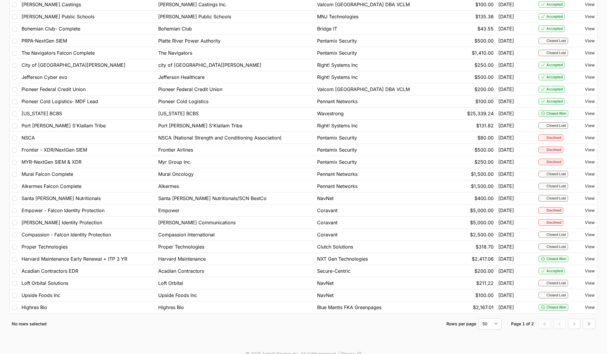
scroll to position [398, 0]
click at [489, 324] on select "15 30 50 100" at bounding box center [490, 323] width 23 height 11
select select "100"
click at [479, 318] on select "15 30 50 100" at bounding box center [490, 323] width 23 height 11
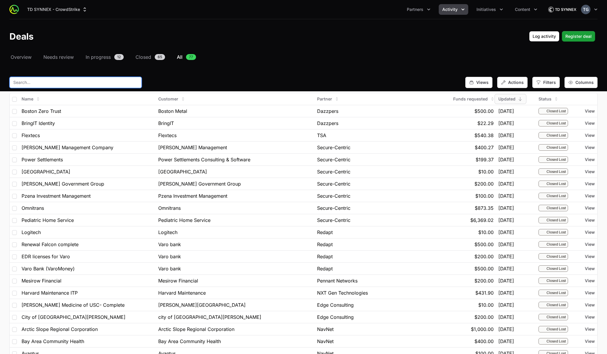
click at [110, 77] on input "text" at bounding box center [75, 82] width 132 height 11
type input "v"
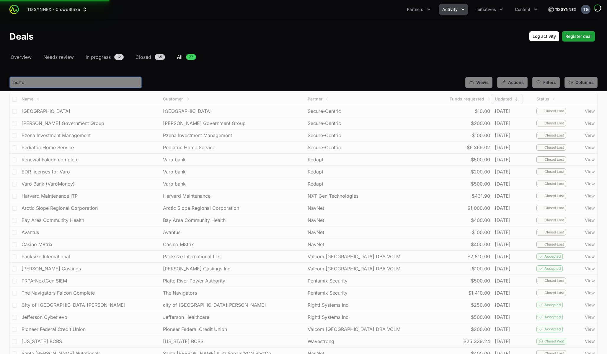
type input "boston"
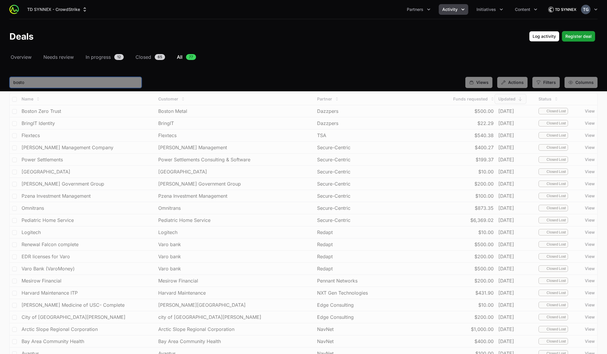
type input "boston"
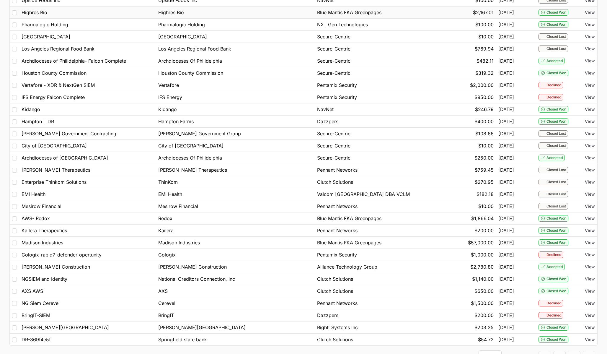
scroll to position [734, 0]
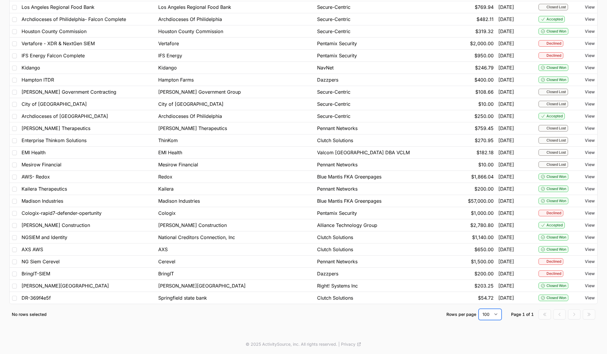
click at [485, 316] on select "15 30 50 100" at bounding box center [490, 314] width 23 height 11
select select "30"
click at [479, 309] on select "15 30 50 100" at bounding box center [490, 314] width 23 height 11
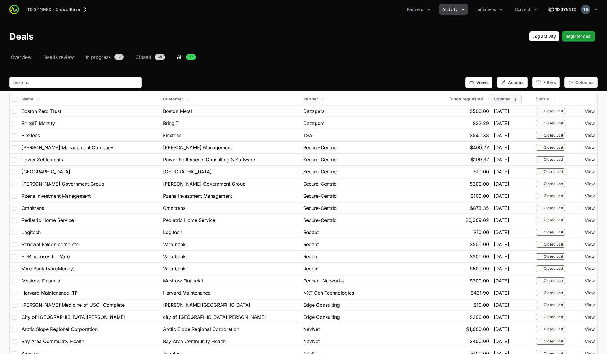
click at [584, 79] on div "Columns" at bounding box center [581, 82] width 33 height 11
click at [430, 83] on div "Views Actions Filters Columns" at bounding box center [303, 82] width 589 height 11
click at [572, 79] on div "Columns" at bounding box center [581, 82] width 33 height 11
click at [567, 117] on span "Customer" at bounding box center [571, 118] width 19 height 6
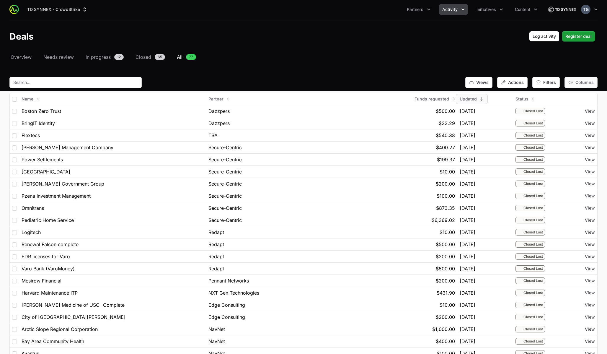
click at [579, 84] on span "Columns" at bounding box center [585, 82] width 18 height 6
click at [568, 119] on span "Customer" at bounding box center [571, 118] width 19 height 6
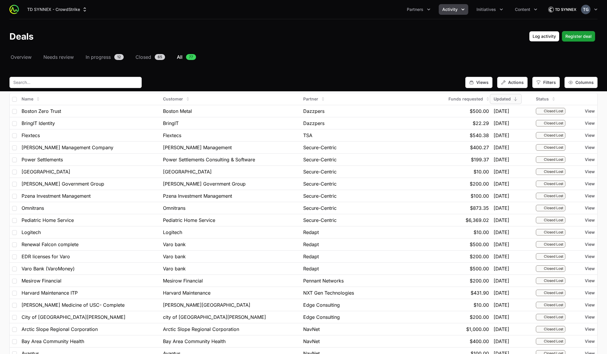
select select "30"
